Goal: Task Accomplishment & Management: Manage account settings

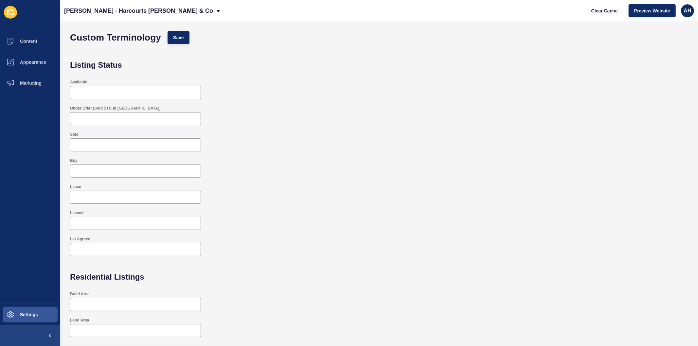
click at [254, 76] on div "Available" at bounding box center [379, 89] width 625 height 26
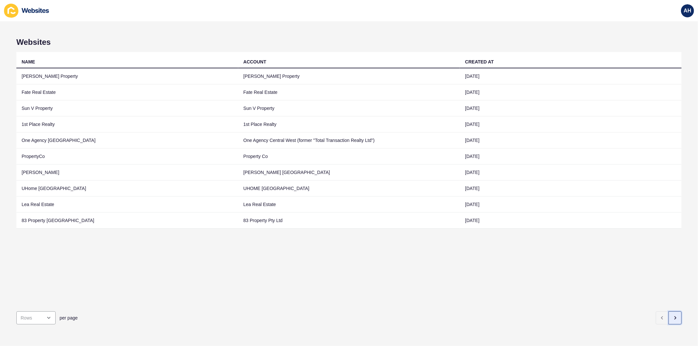
click at [673, 315] on icon "button" at bounding box center [675, 317] width 5 height 5
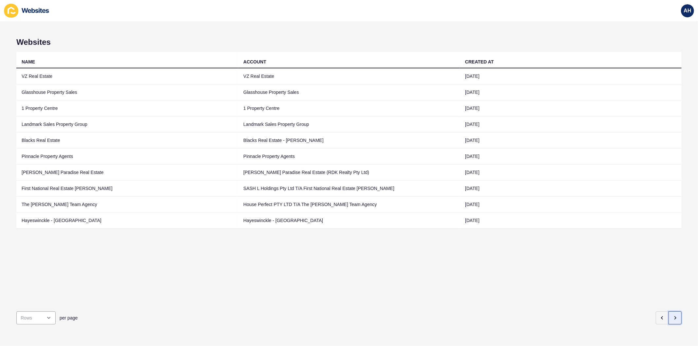
click at [673, 315] on icon "button" at bounding box center [675, 317] width 5 height 5
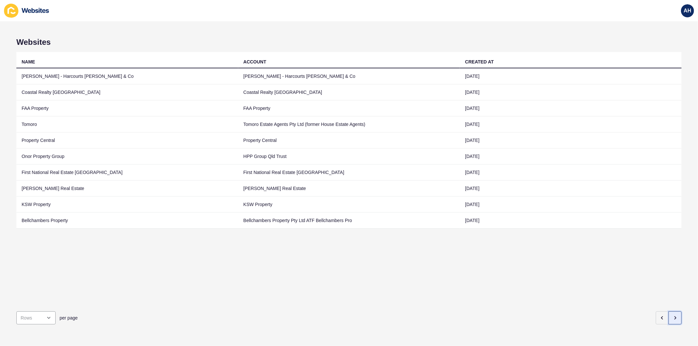
click at [673, 315] on icon "button" at bounding box center [675, 317] width 5 height 5
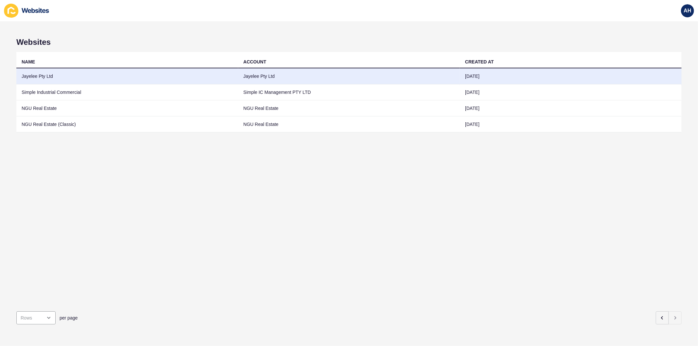
click at [294, 81] on td "Jayelee Pty Ltd" at bounding box center [349, 76] width 222 height 16
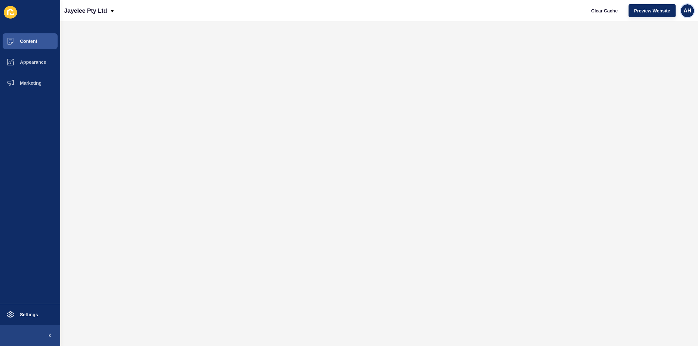
click at [684, 11] on span "AH" at bounding box center [688, 11] width 8 height 7
click at [665, 53] on link "Logout" at bounding box center [672, 54] width 48 height 14
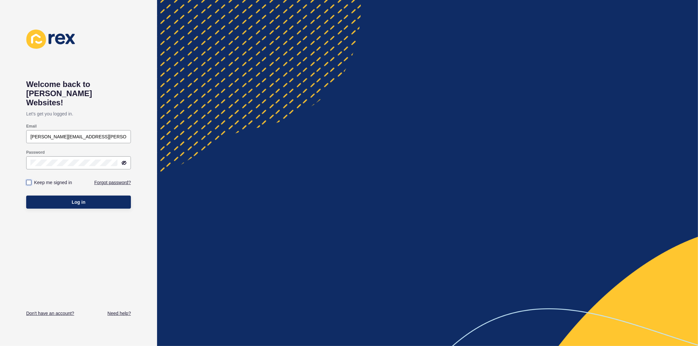
click at [28, 180] on label at bounding box center [28, 182] width 5 height 5
click at [28, 181] on input "Keep me signed in" at bounding box center [29, 183] width 4 height 4
checkbox input "true"
click at [46, 196] on button "Log in" at bounding box center [78, 202] width 105 height 13
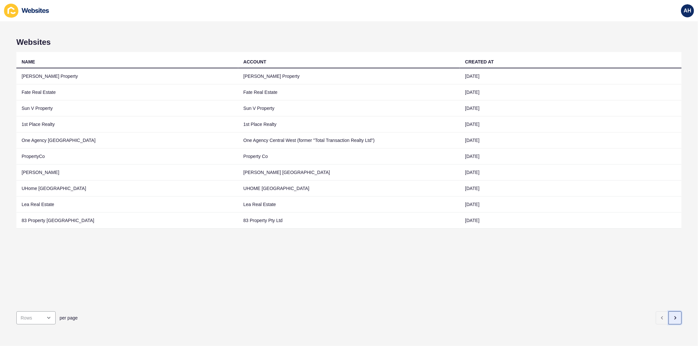
click at [673, 315] on icon "button" at bounding box center [675, 317] width 5 height 5
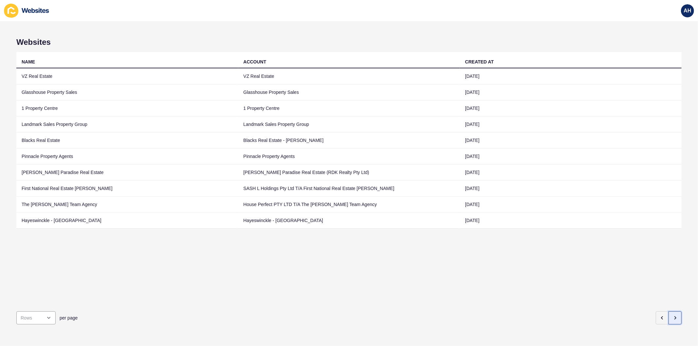
click at [673, 315] on icon "button" at bounding box center [675, 317] width 5 height 5
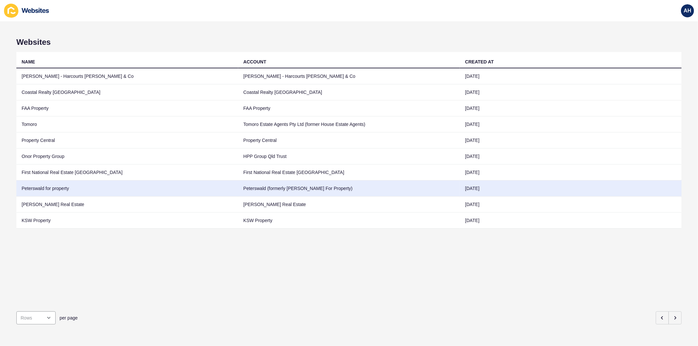
click at [375, 184] on td "Peterswald (formerly Charlotte Peterswald For Property)" at bounding box center [349, 189] width 222 height 16
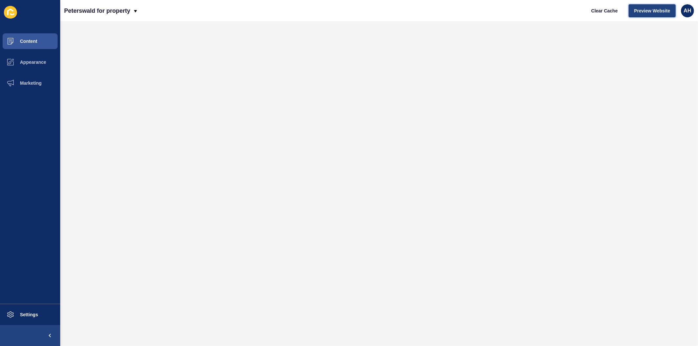
click at [641, 8] on span "Preview Website" at bounding box center [652, 11] width 36 height 7
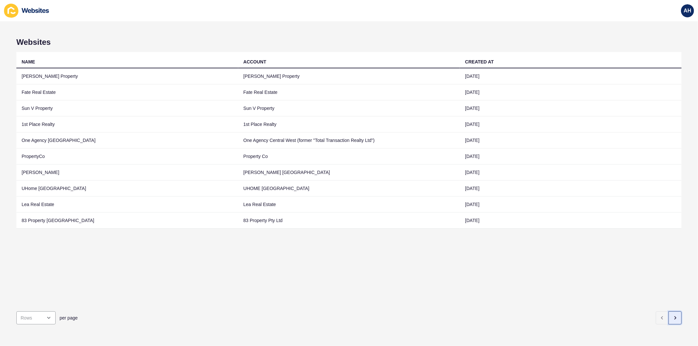
click at [669, 317] on button "button" at bounding box center [675, 318] width 13 height 13
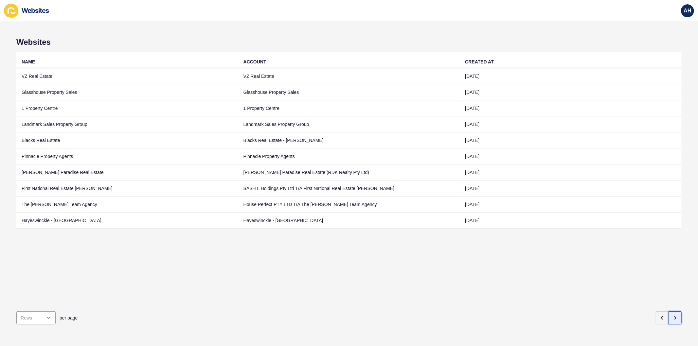
click at [669, 315] on button "button" at bounding box center [675, 318] width 13 height 13
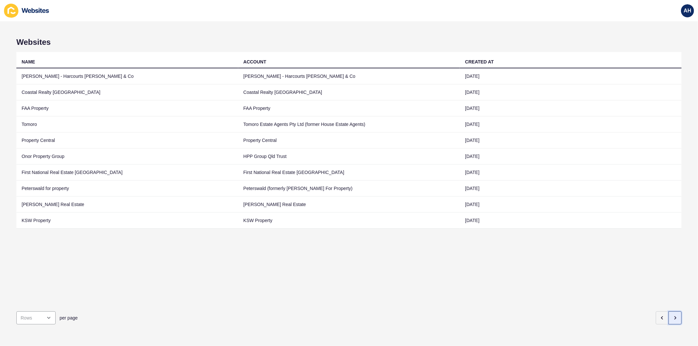
click at [669, 315] on button "button" at bounding box center [675, 318] width 13 height 13
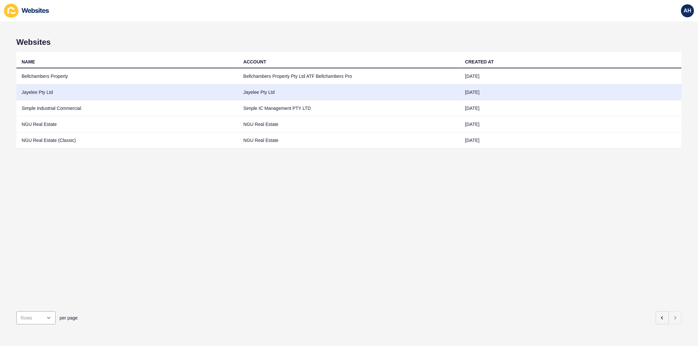
click at [242, 89] on td "Jayelee Pty Ltd" at bounding box center [349, 92] width 222 height 16
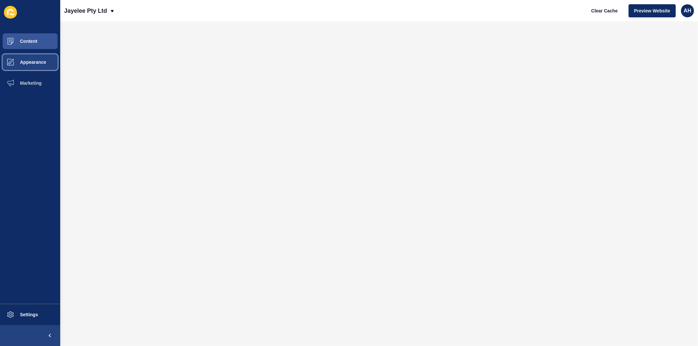
click at [21, 62] on span "Appearance" at bounding box center [22, 62] width 47 height 5
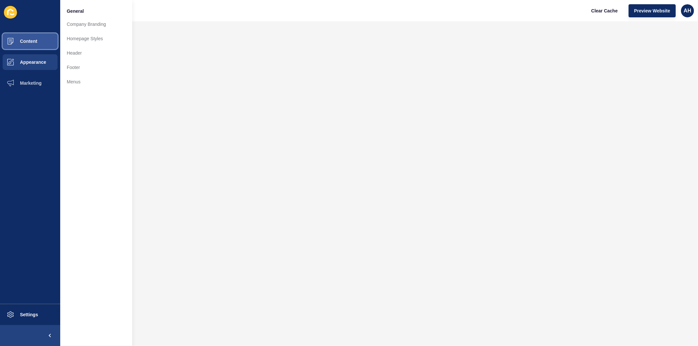
click at [34, 43] on span "Content" at bounding box center [18, 41] width 38 height 5
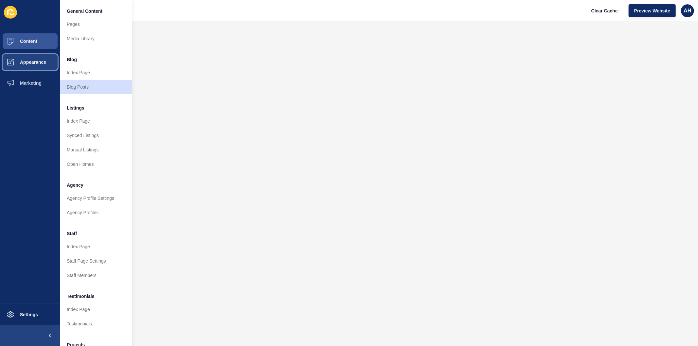
click at [36, 66] on button "Appearance" at bounding box center [30, 62] width 60 height 21
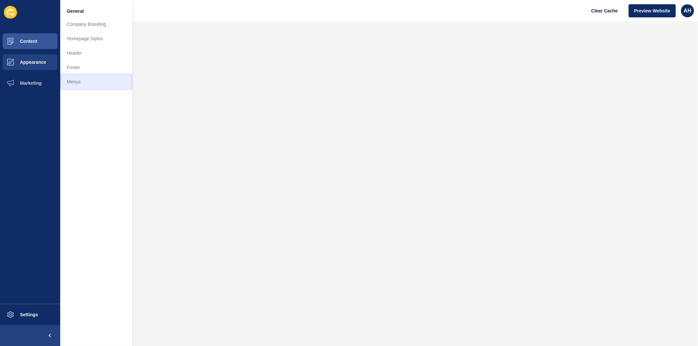
click at [82, 82] on link "Menus" at bounding box center [96, 82] width 72 height 14
